Goal: Task Accomplishment & Management: Use online tool/utility

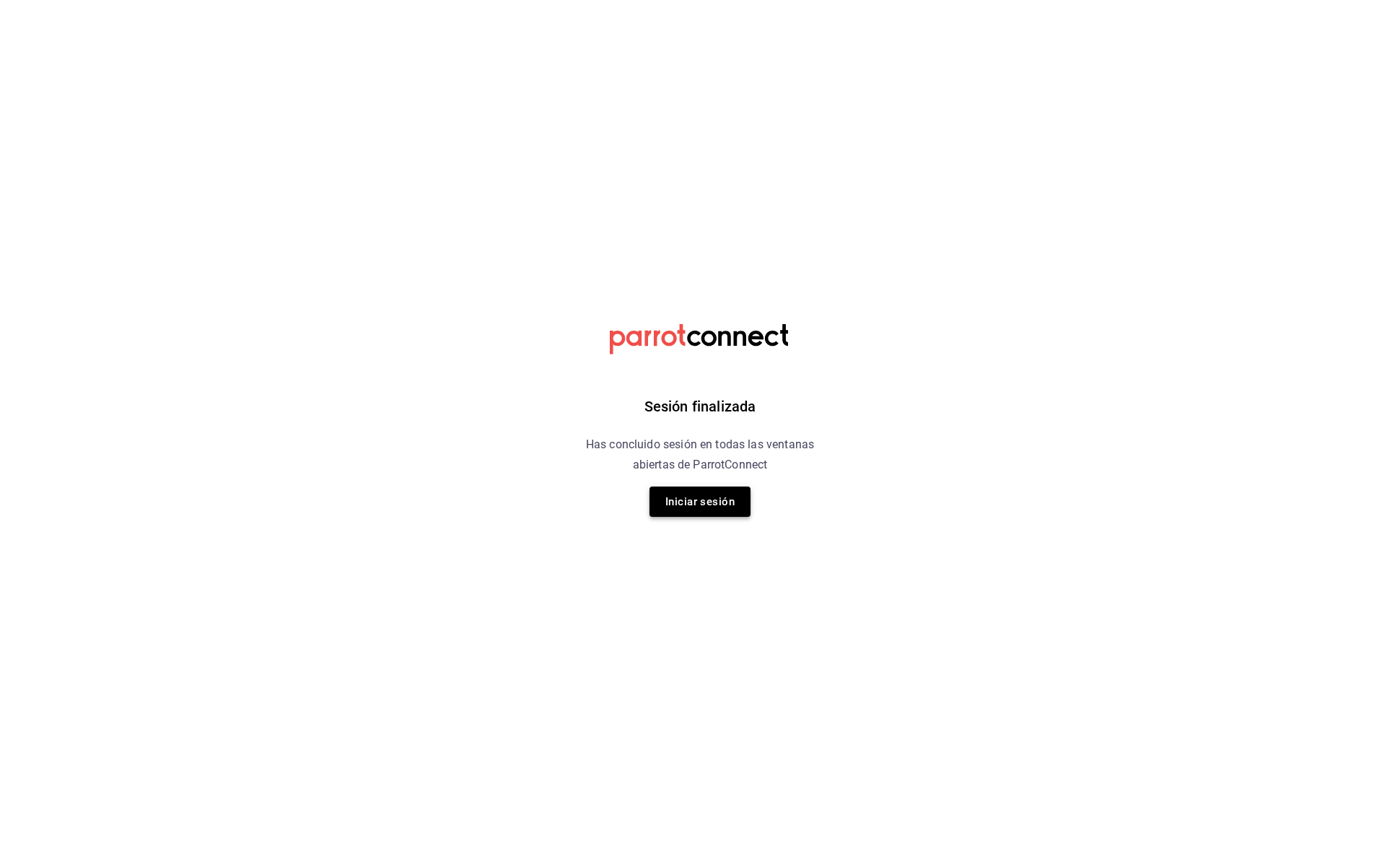
click at [668, 511] on button "Iniciar sesión" at bounding box center [699, 501] width 101 height 30
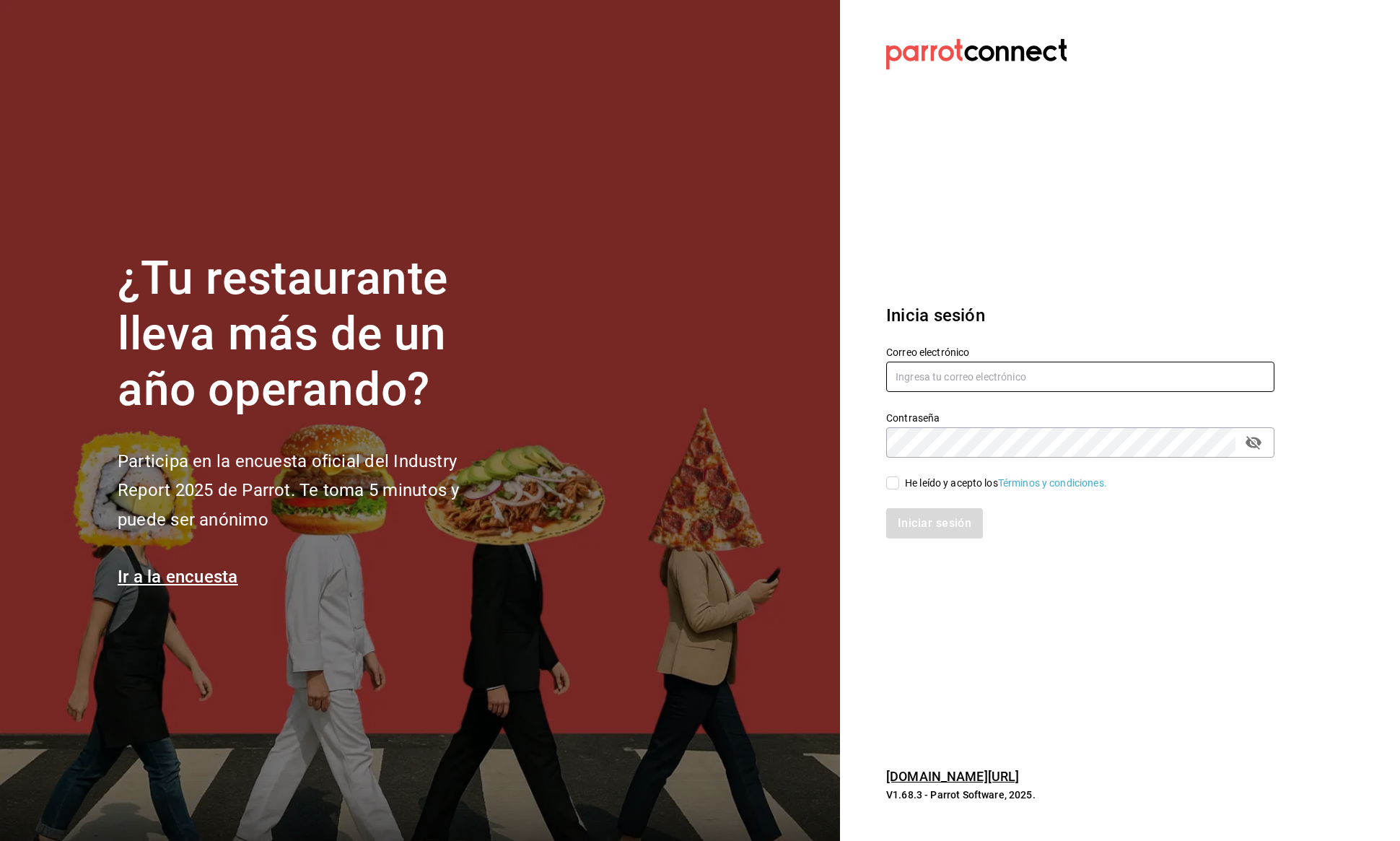
click at [931, 389] on input "text" at bounding box center [1080, 376] width 389 height 30
type input "daniel@grupomidam.com"
click at [890, 498] on div "Iniciar sesión" at bounding box center [1071, 515] width 406 height 48
click at [893, 489] on input "He leído y acepto los Términos y condiciones." at bounding box center [893, 483] width 13 height 13
checkbox input "true"
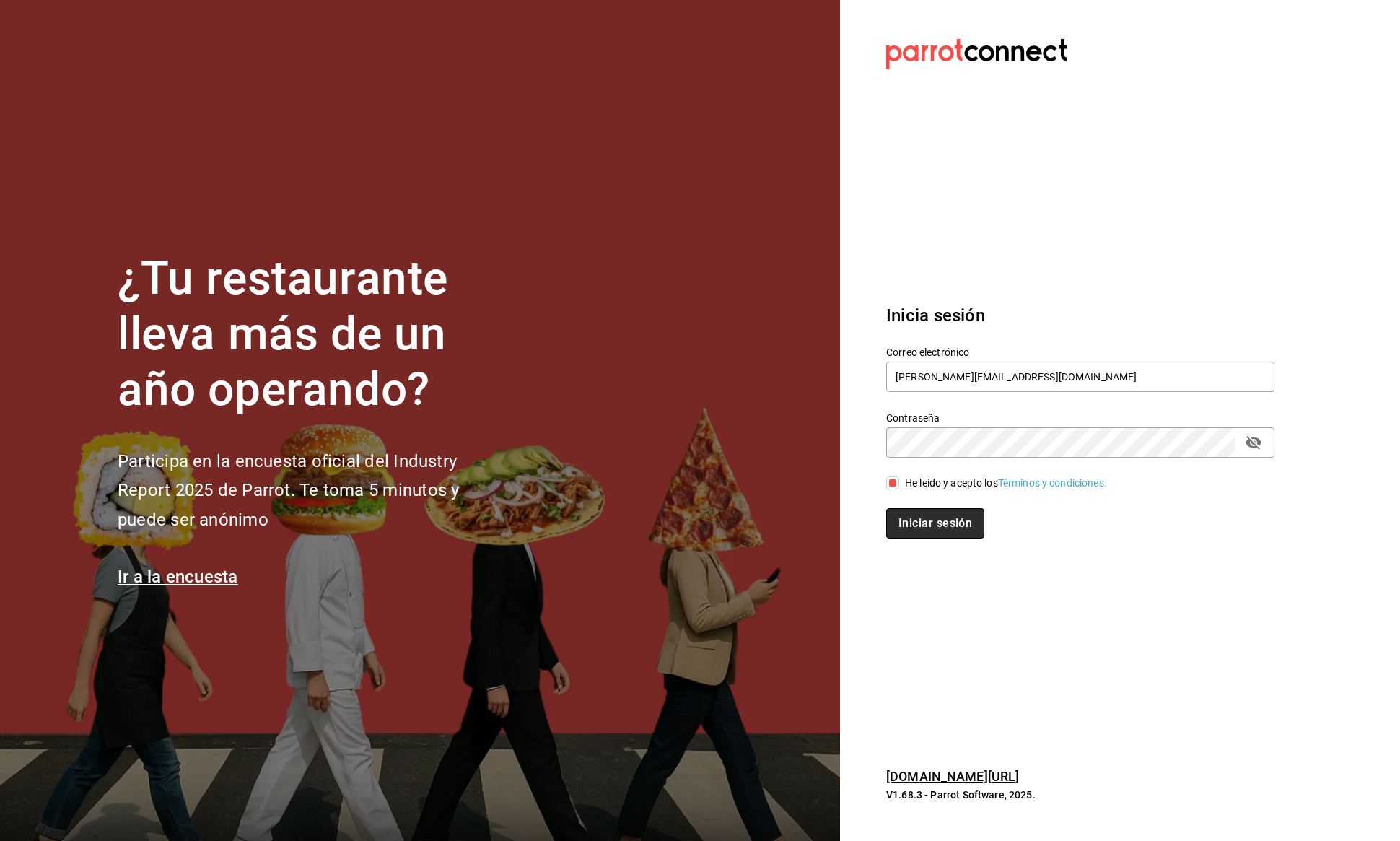
click at [898, 524] on button "Iniciar sesión" at bounding box center [935, 523] width 98 height 30
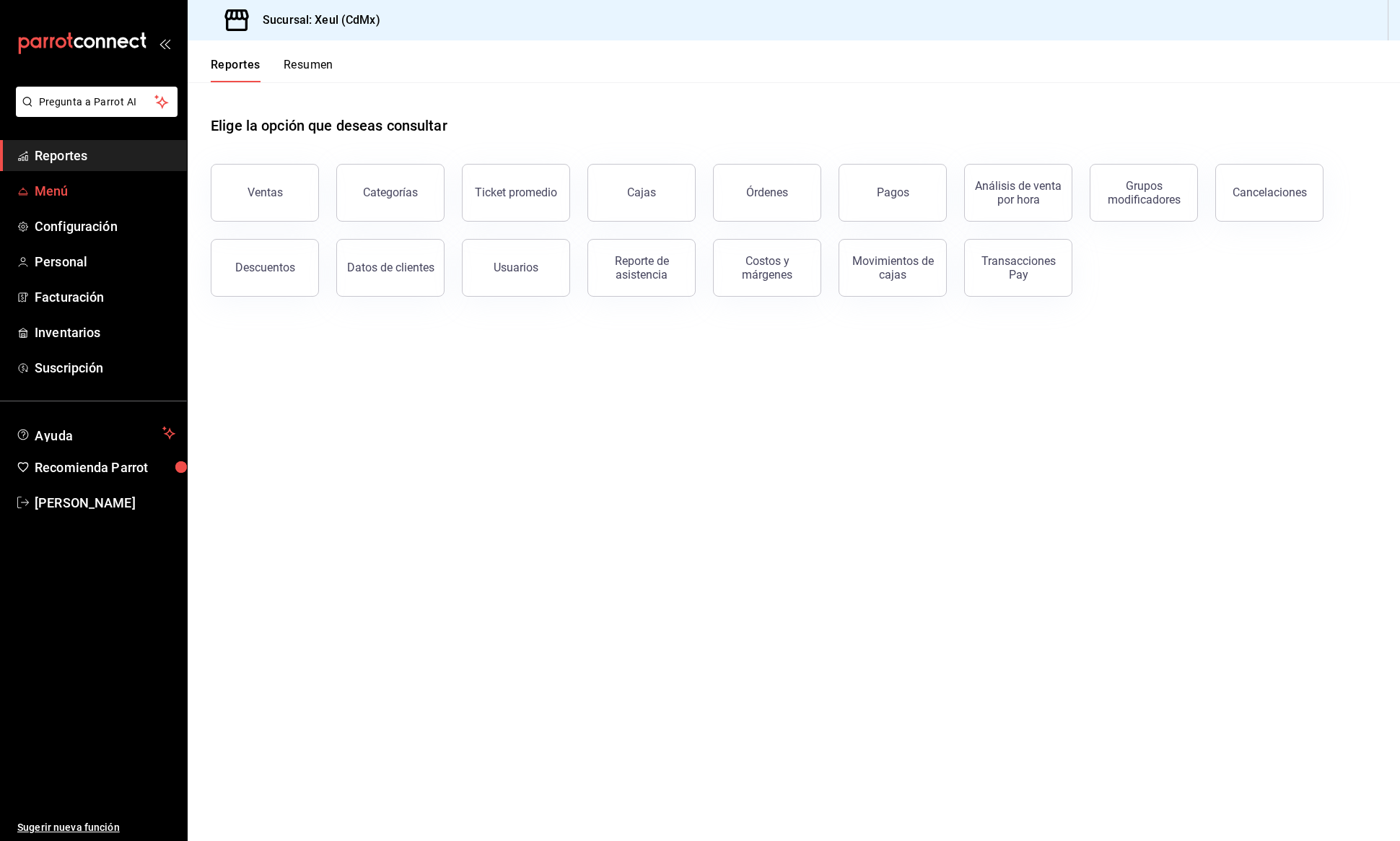
click at [120, 196] on span "Menú" at bounding box center [105, 191] width 141 height 20
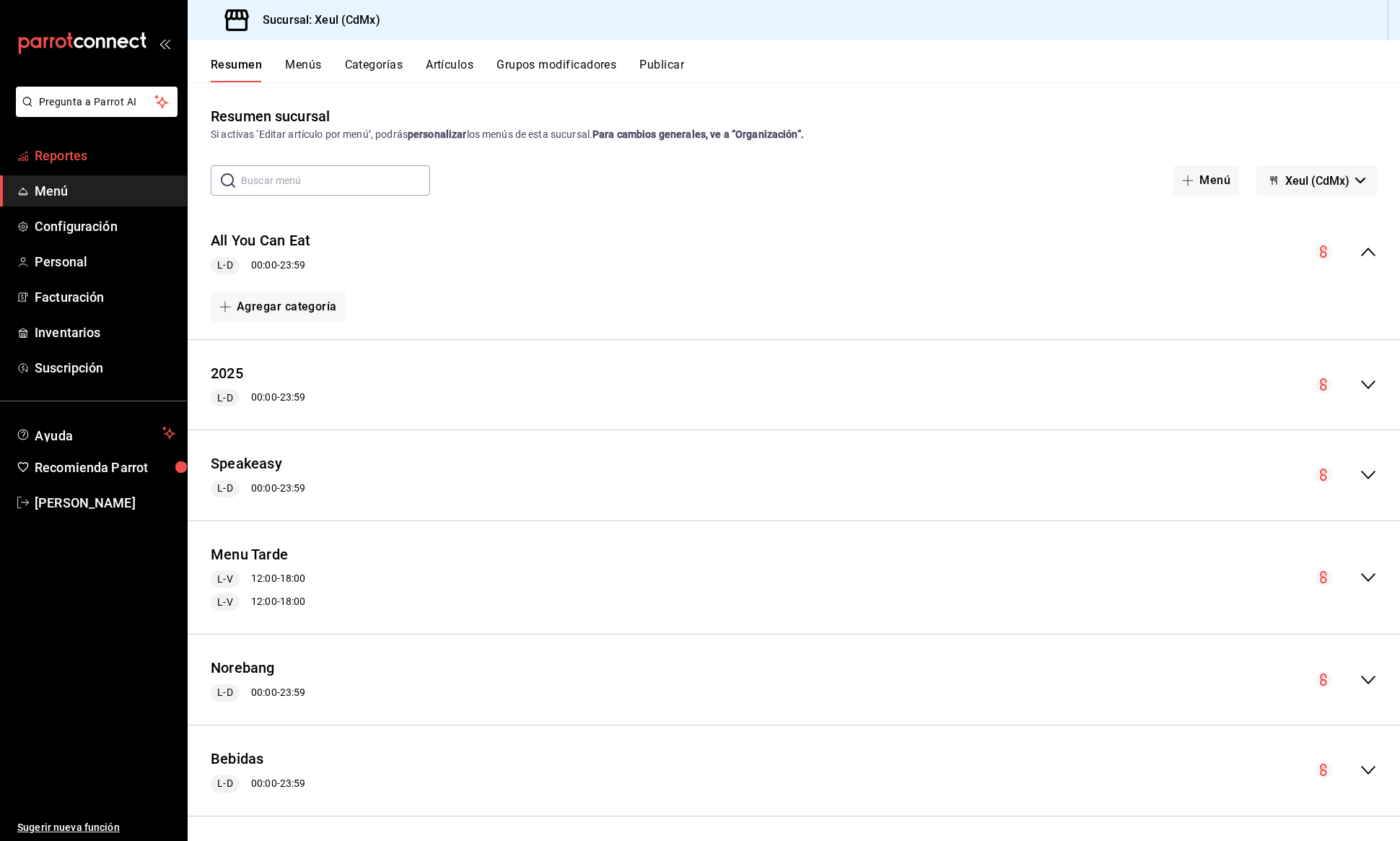
click at [70, 154] on span "Reportes" at bounding box center [105, 156] width 141 height 20
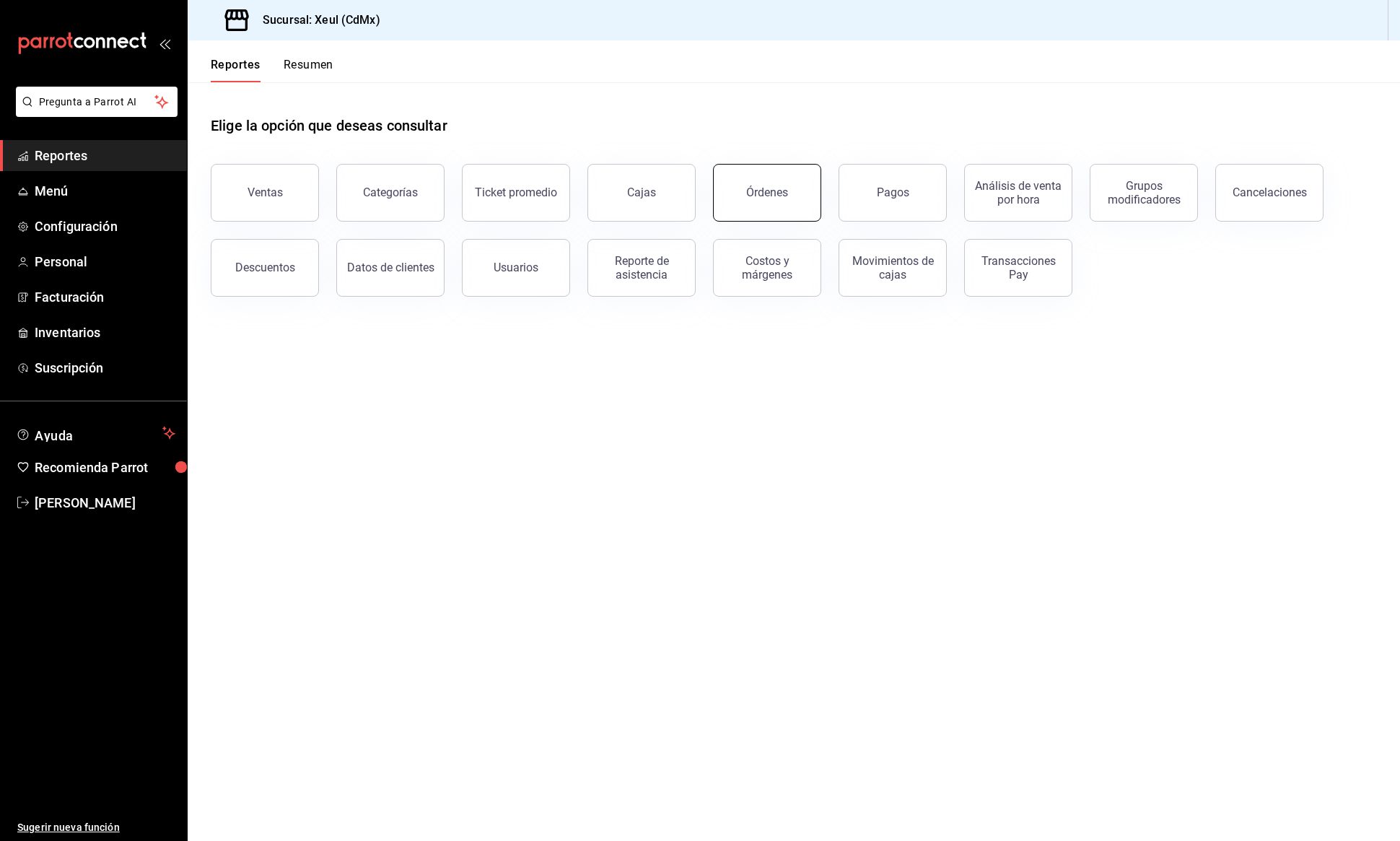
click at [753, 203] on button "Órdenes" at bounding box center [767, 193] width 108 height 57
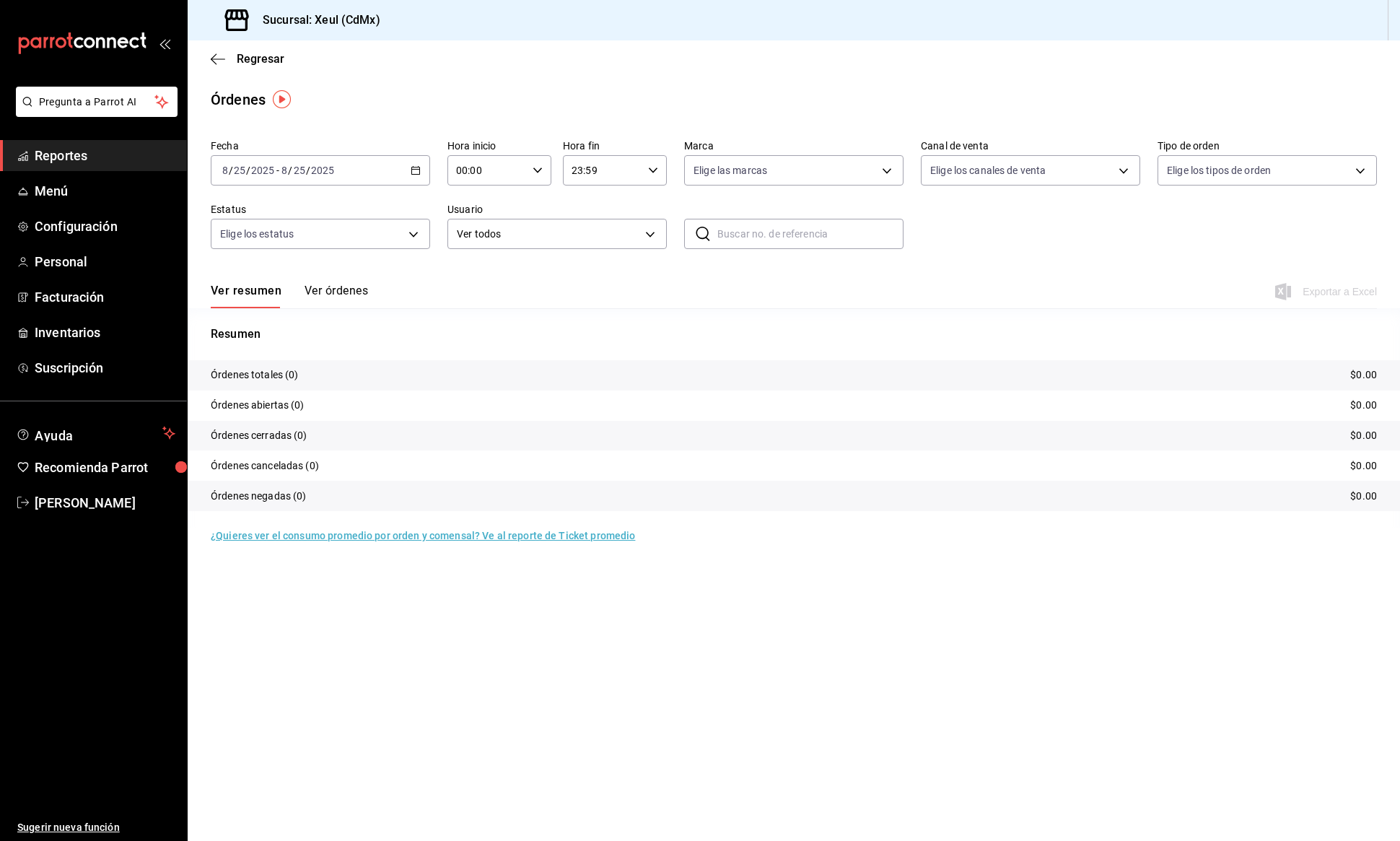
click at [421, 180] on div "[DATE] [DATE] - [DATE] [DATE]" at bounding box center [320, 170] width 220 height 30
click at [305, 380] on span "Rango de fechas" at bounding box center [279, 376] width 111 height 15
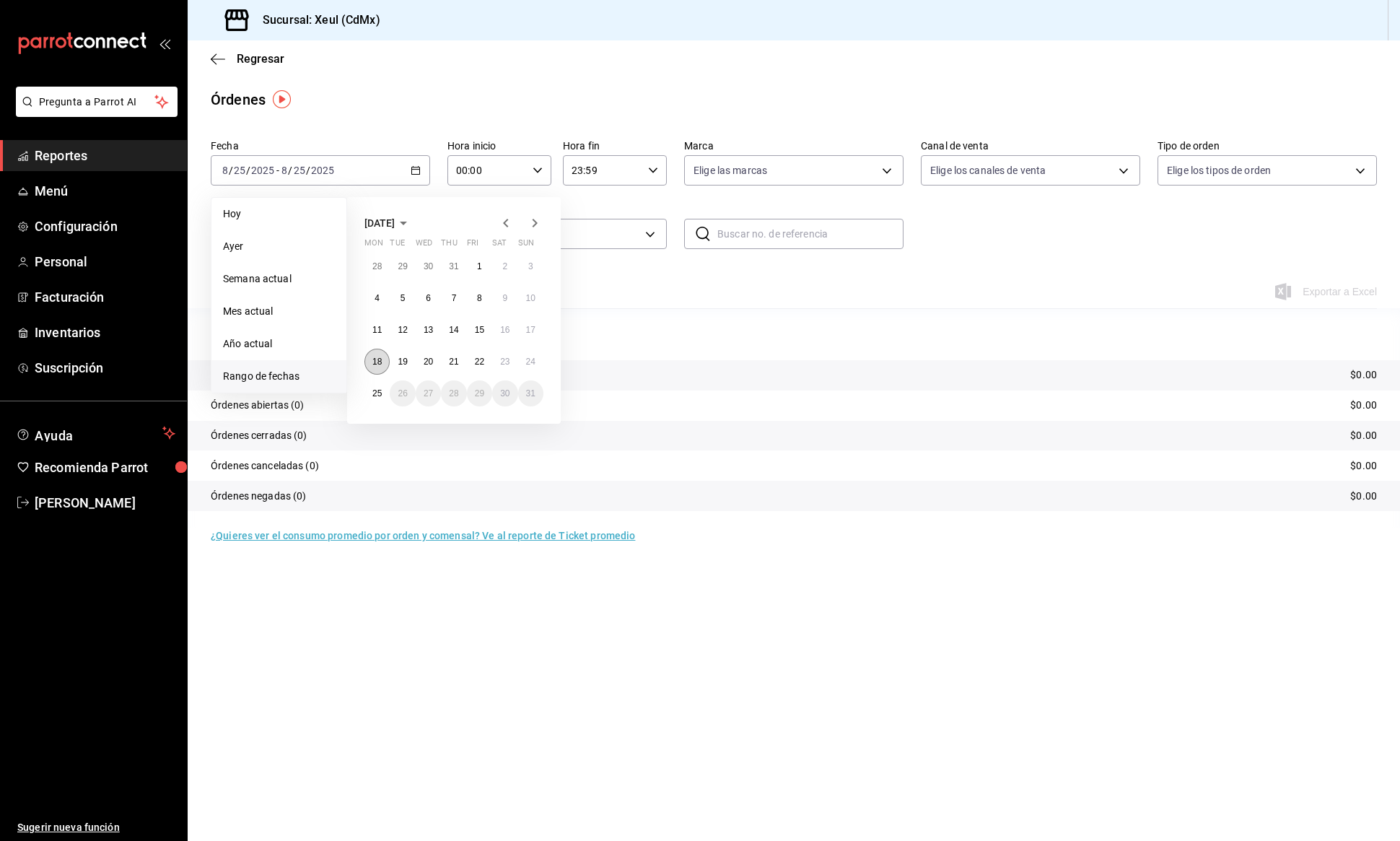
click at [375, 360] on abbr "18" at bounding box center [376, 361] width 9 height 10
click at [538, 359] on button "24" at bounding box center [530, 361] width 25 height 26
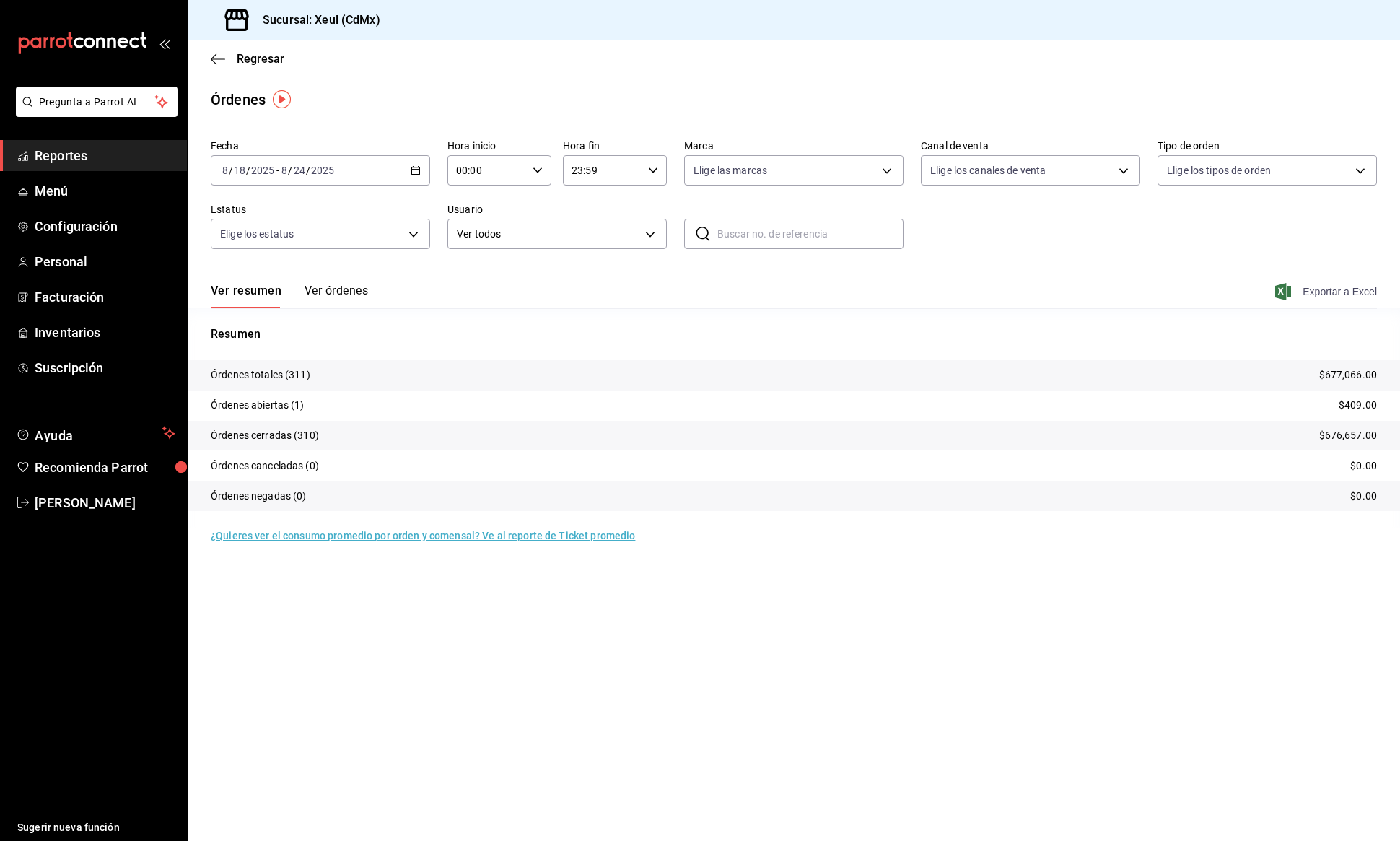
click at [1312, 289] on span "Exportar a Excel" at bounding box center [1327, 291] width 99 height 17
